Goal: Information Seeking & Learning: Learn about a topic

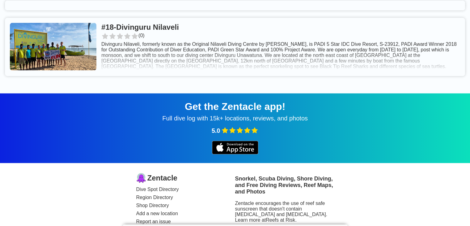
scroll to position [1425, 0]
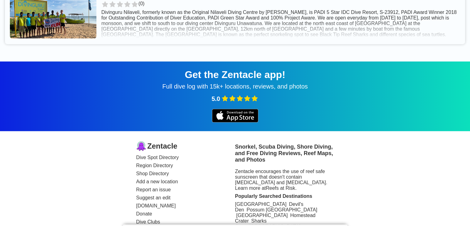
click at [49, 104] on div "5.0" at bounding box center [234, 99] width 455 height 9
click at [59, 104] on div "5.0" at bounding box center [234, 99] width 455 height 9
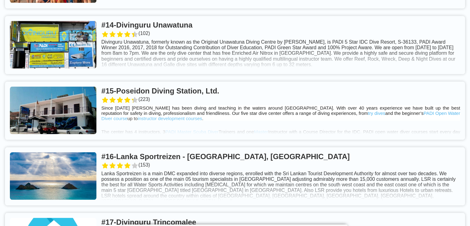
scroll to position [1208, 0]
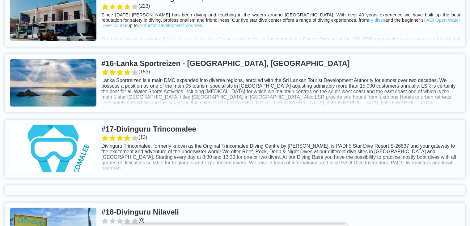
click at [68, 112] on link at bounding box center [235, 83] width 460 height 58
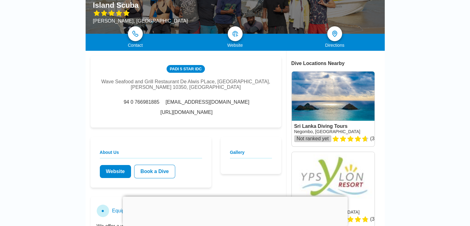
scroll to position [93, 0]
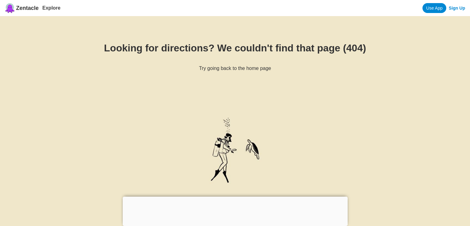
drag, startPoint x: 229, startPoint y: 127, endPoint x: 353, endPoint y: 126, distance: 123.9
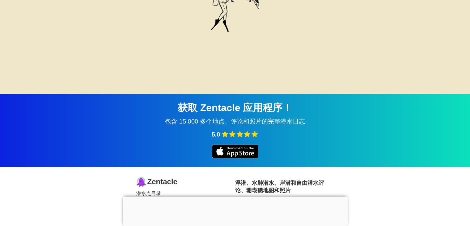
scroll to position [154, 0]
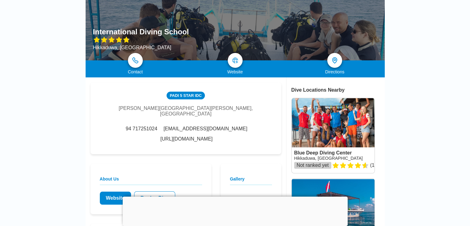
scroll to position [62, 0]
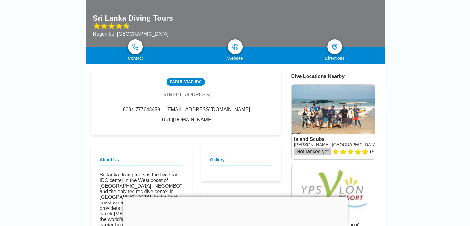
scroll to position [93, 0]
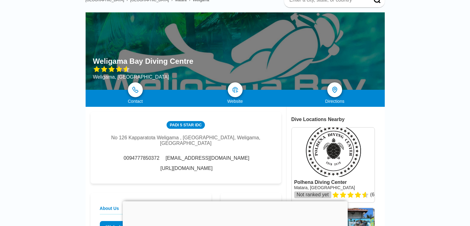
scroll to position [62, 0]
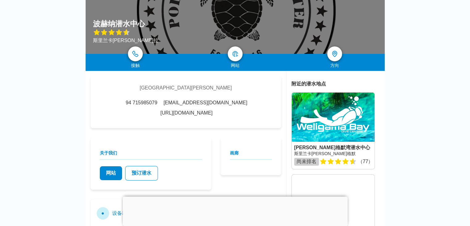
scroll to position [31, 0]
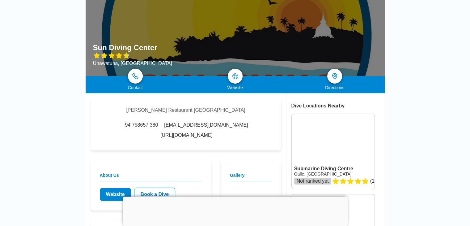
scroll to position [93, 0]
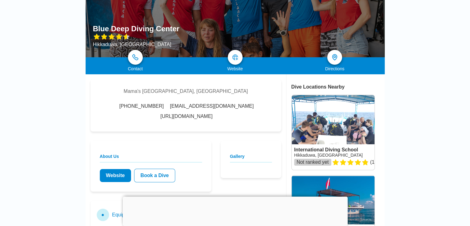
scroll to position [62, 0]
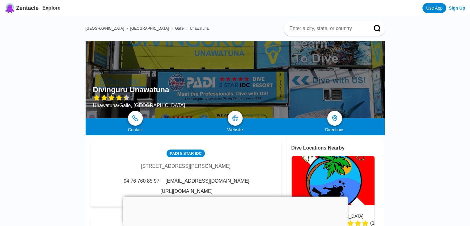
drag, startPoint x: 23, startPoint y: 76, endPoint x: 56, endPoint y: 74, distance: 32.8
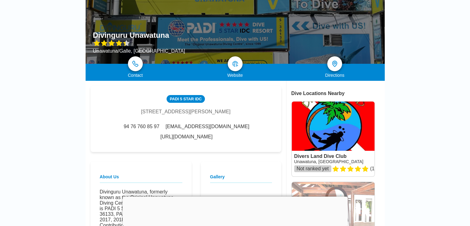
scroll to position [62, 0]
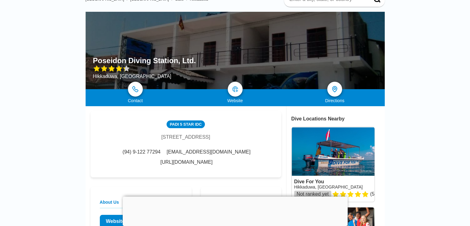
scroll to position [62, 0]
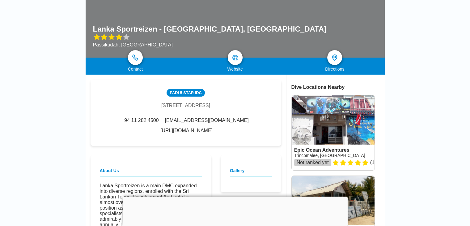
scroll to position [62, 0]
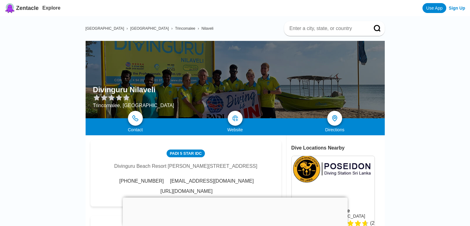
scroll to position [62, 0]
